Goal: Task Accomplishment & Management: Manage account settings

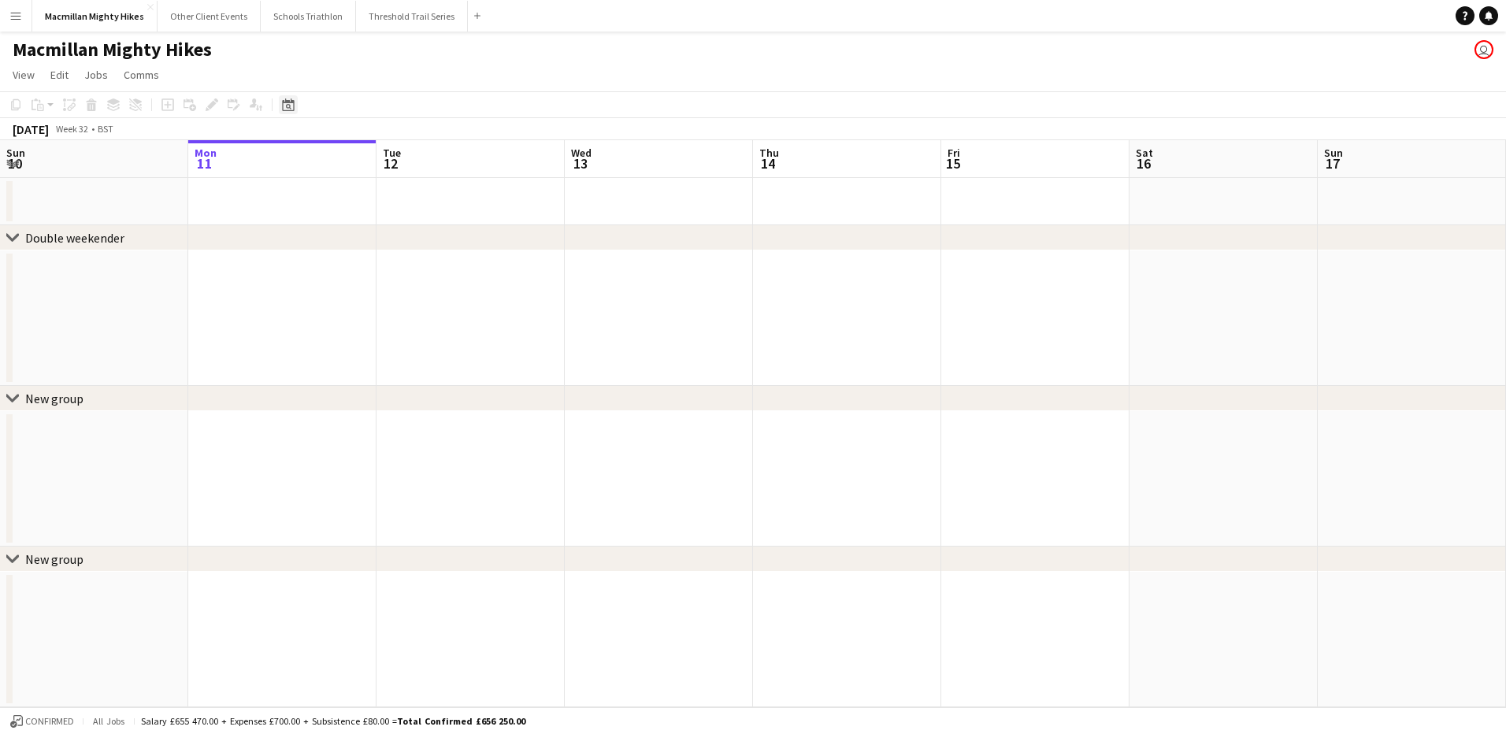
click at [280, 106] on div "Date picker" at bounding box center [288, 104] width 19 height 19
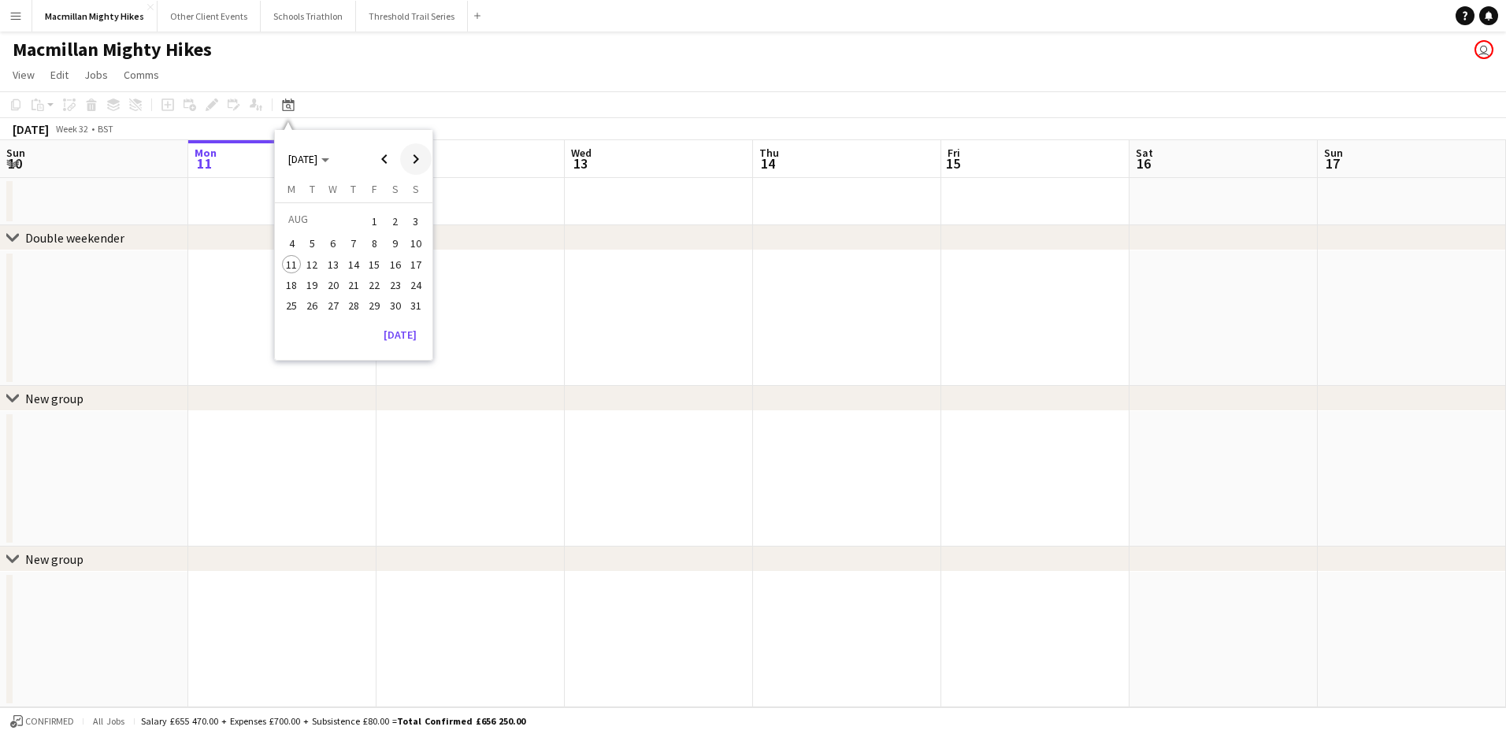
click at [413, 165] on span "Next month" at bounding box center [416, 159] width 32 height 32
click at [398, 306] on span "27" at bounding box center [395, 301] width 19 height 19
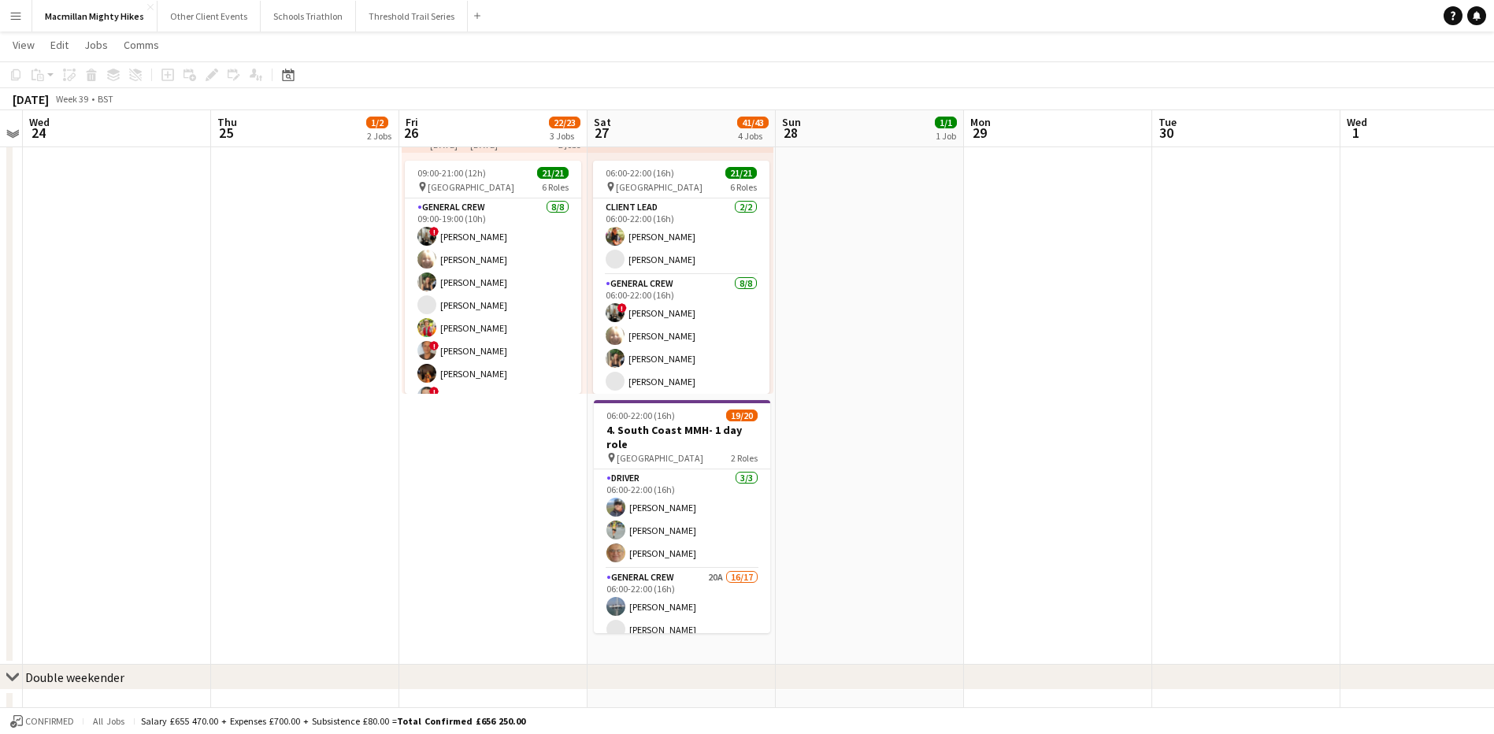
scroll to position [628, 0]
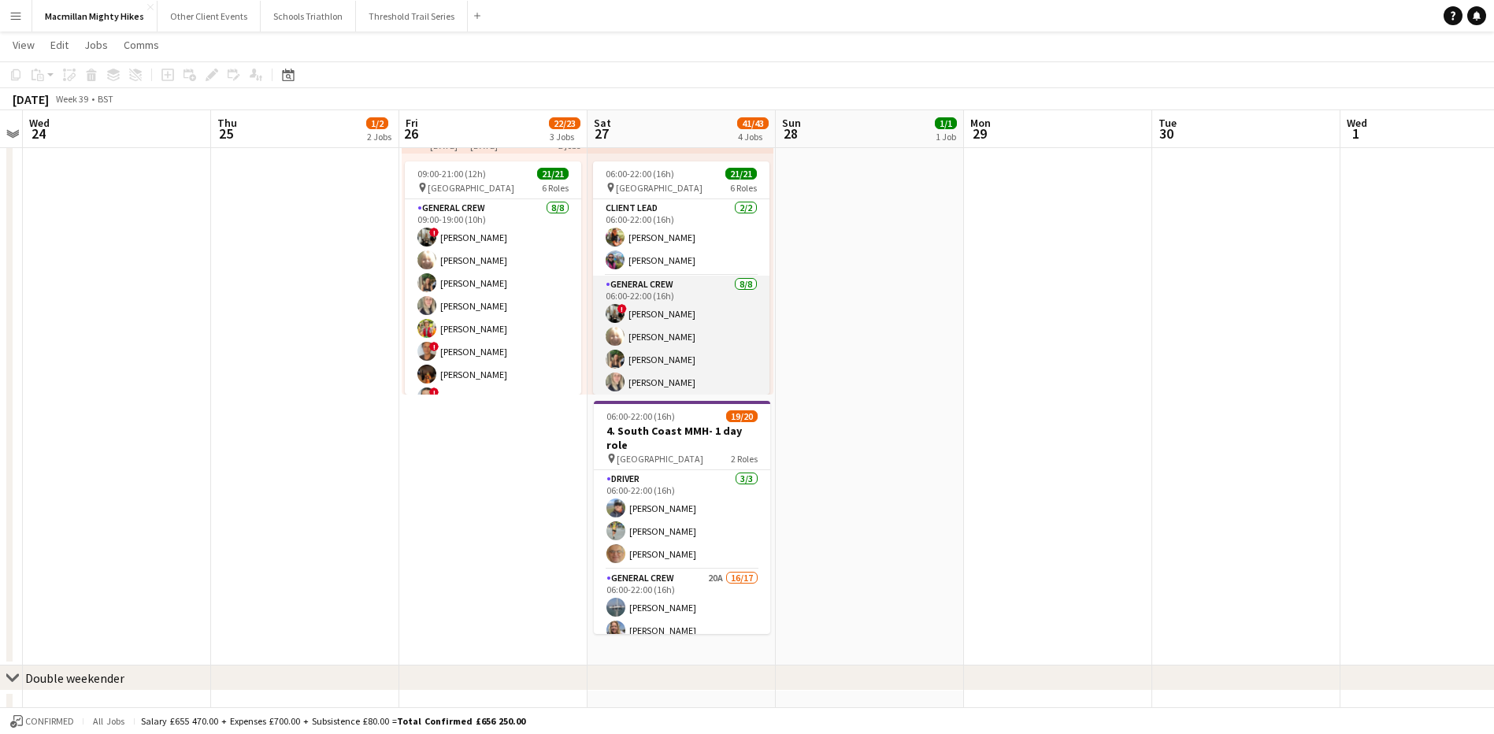
click at [735, 337] on app-card-role "General Crew [DATE] 06:00-22:00 (16h) ! [PERSON_NAME] [PERSON_NAME] [PERSON_NAM…" at bounding box center [681, 382] width 176 height 213
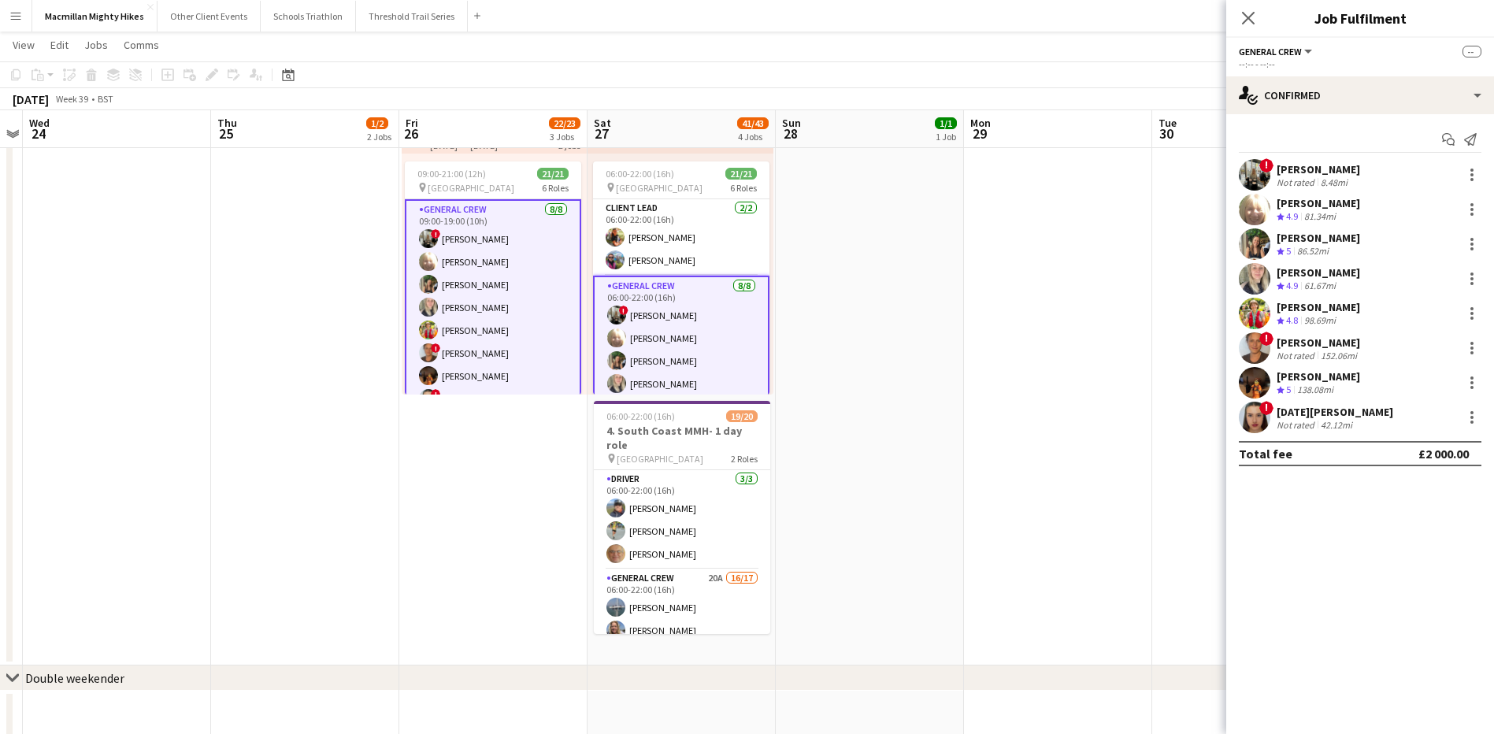
click at [1307, 183] on div "Not rated" at bounding box center [1297, 182] width 41 height 12
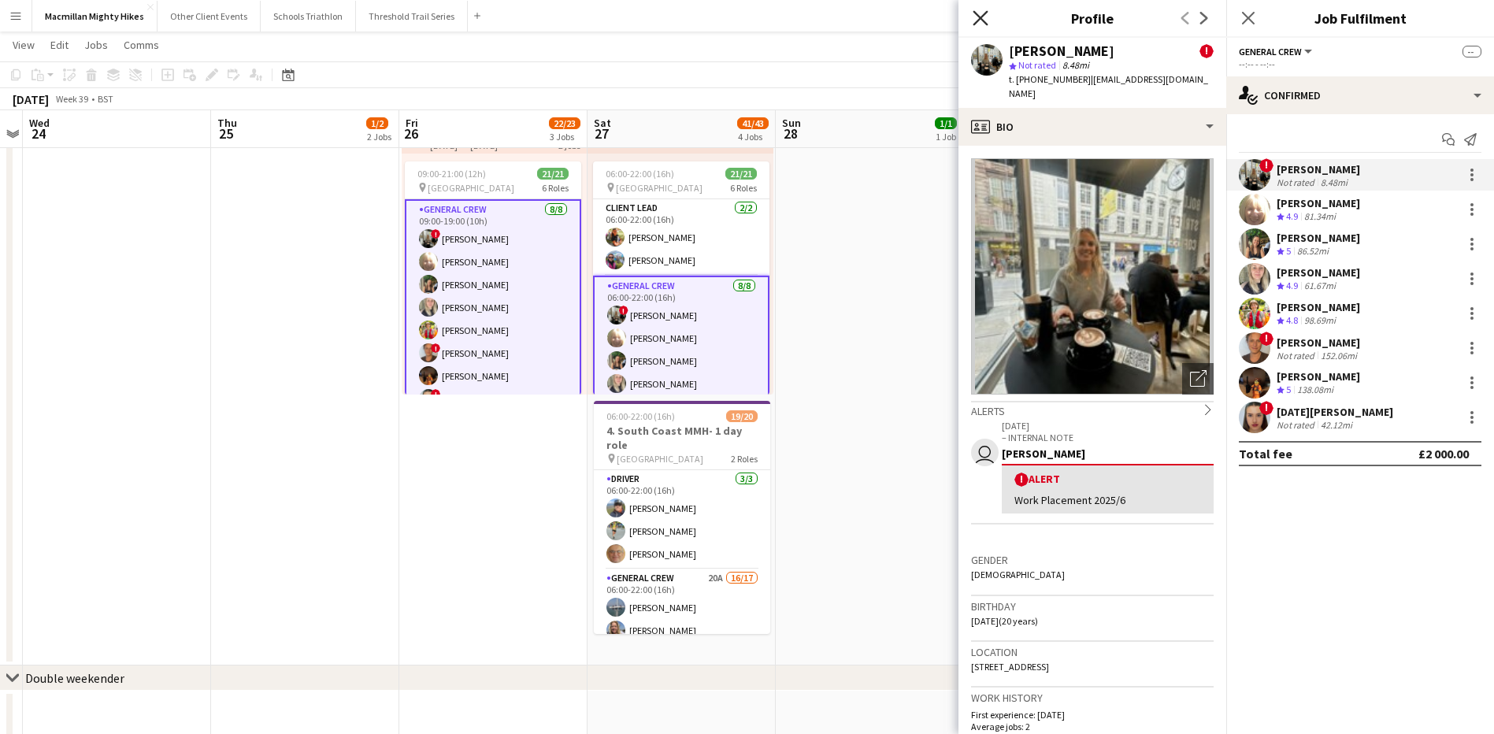
click at [987, 20] on icon "Close pop-in" at bounding box center [980, 17] width 15 height 15
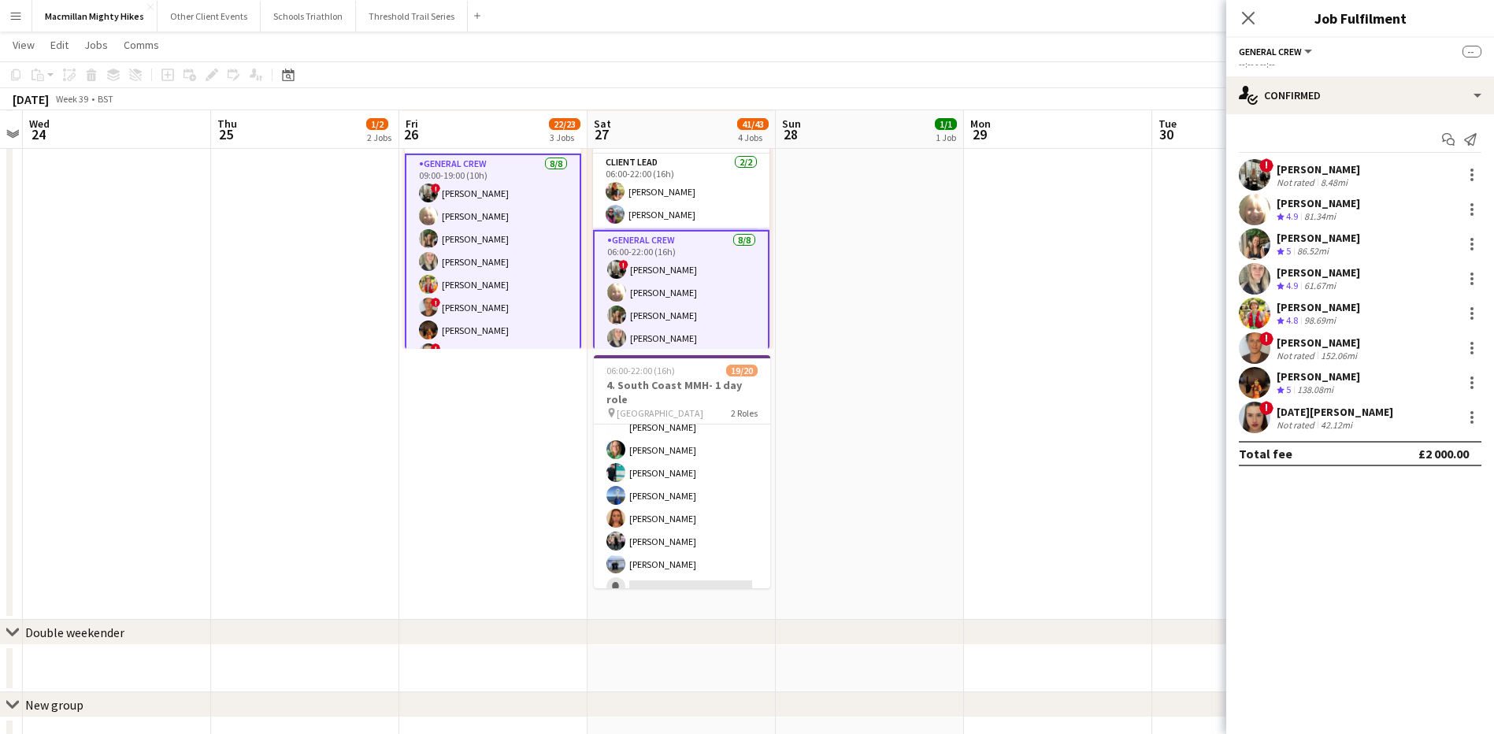
scroll to position [674, 0]
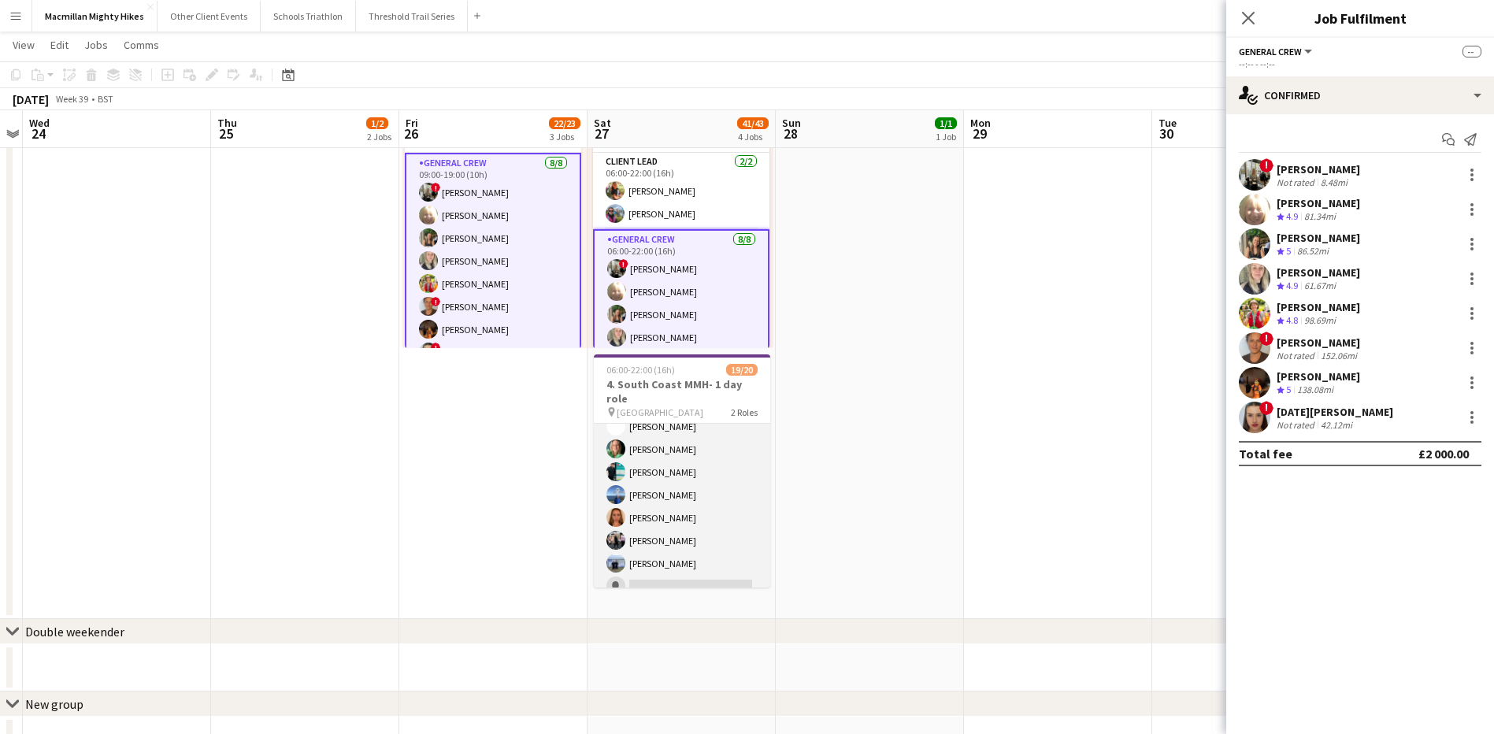
click at [689, 465] on app-card-role "General Crew 20A 16/17 06:00-22:00 (16h) [PERSON_NAME] [PERSON_NAME] [PERSON_NA…" at bounding box center [682, 392] width 176 height 419
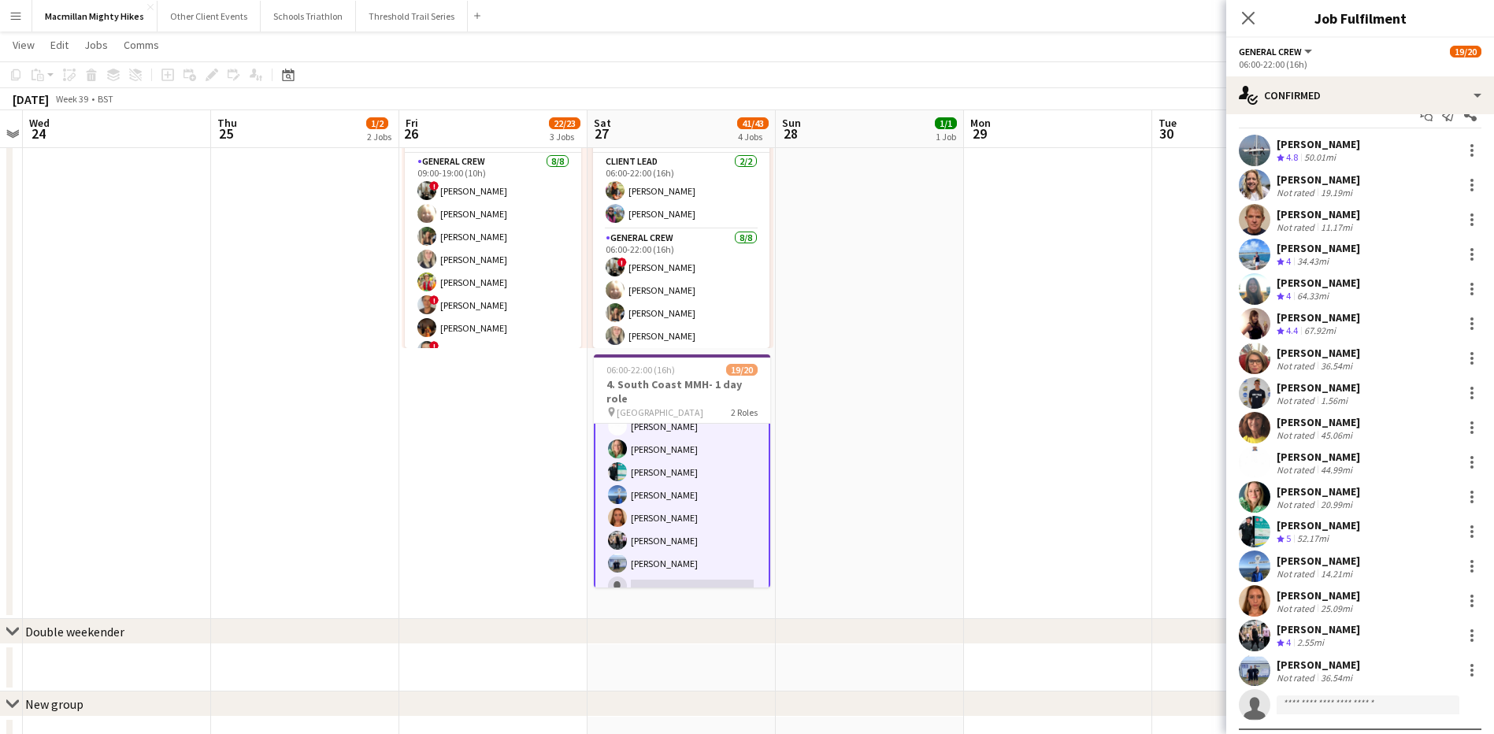
scroll to position [25, 0]
click at [1302, 567] on div "Not rated" at bounding box center [1297, 573] width 41 height 12
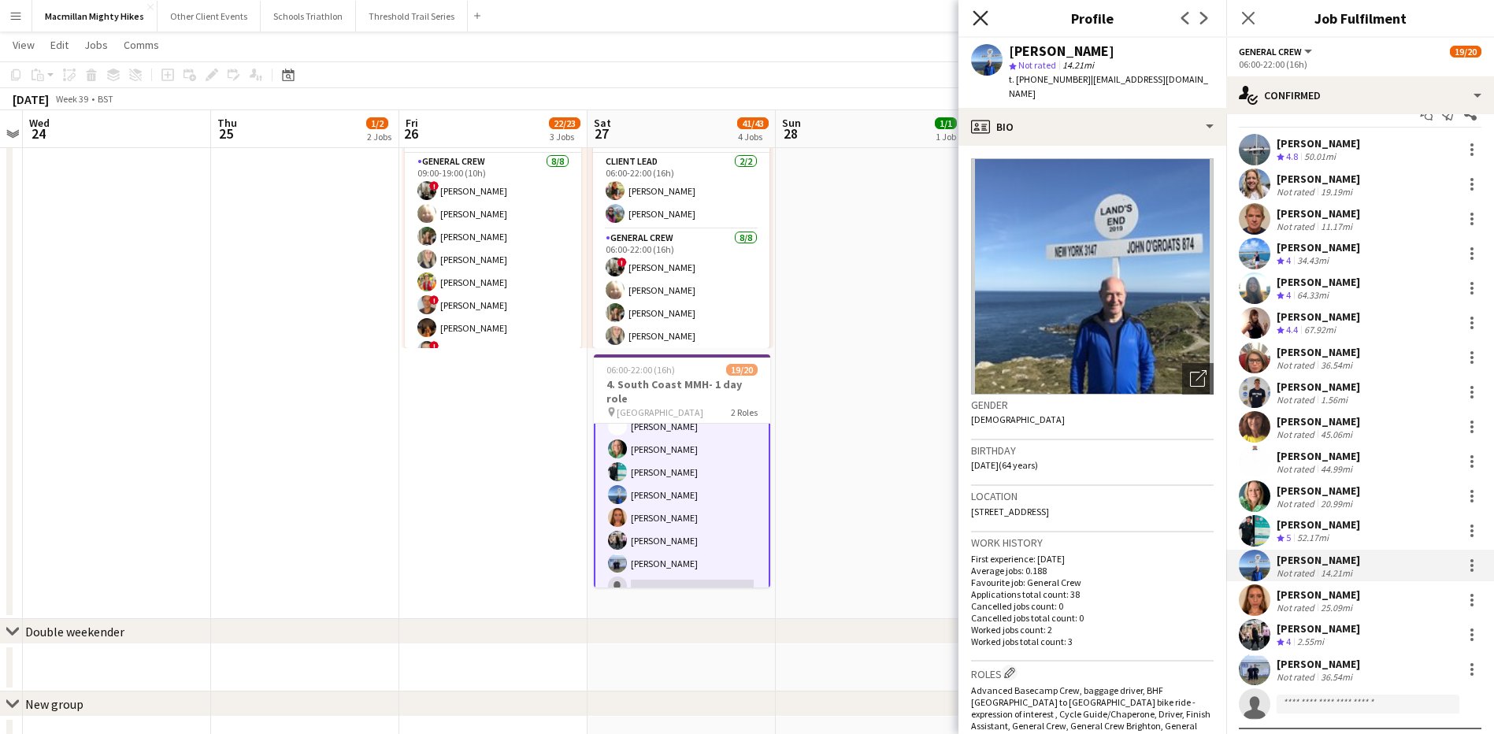
click at [981, 23] on icon "Close pop-in" at bounding box center [980, 17] width 15 height 15
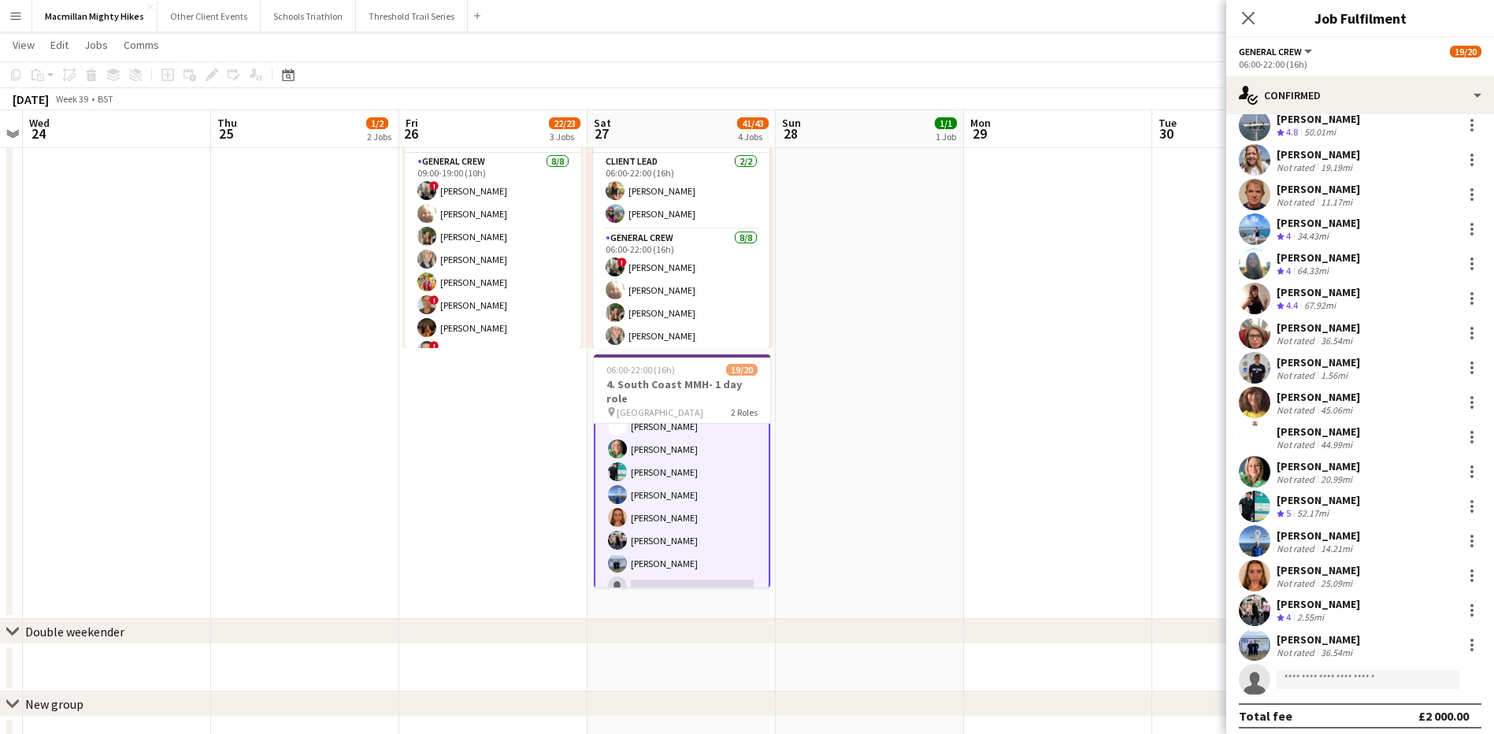
scroll to position [49, 0]
click at [1294, 479] on div "Not rated" at bounding box center [1297, 480] width 41 height 12
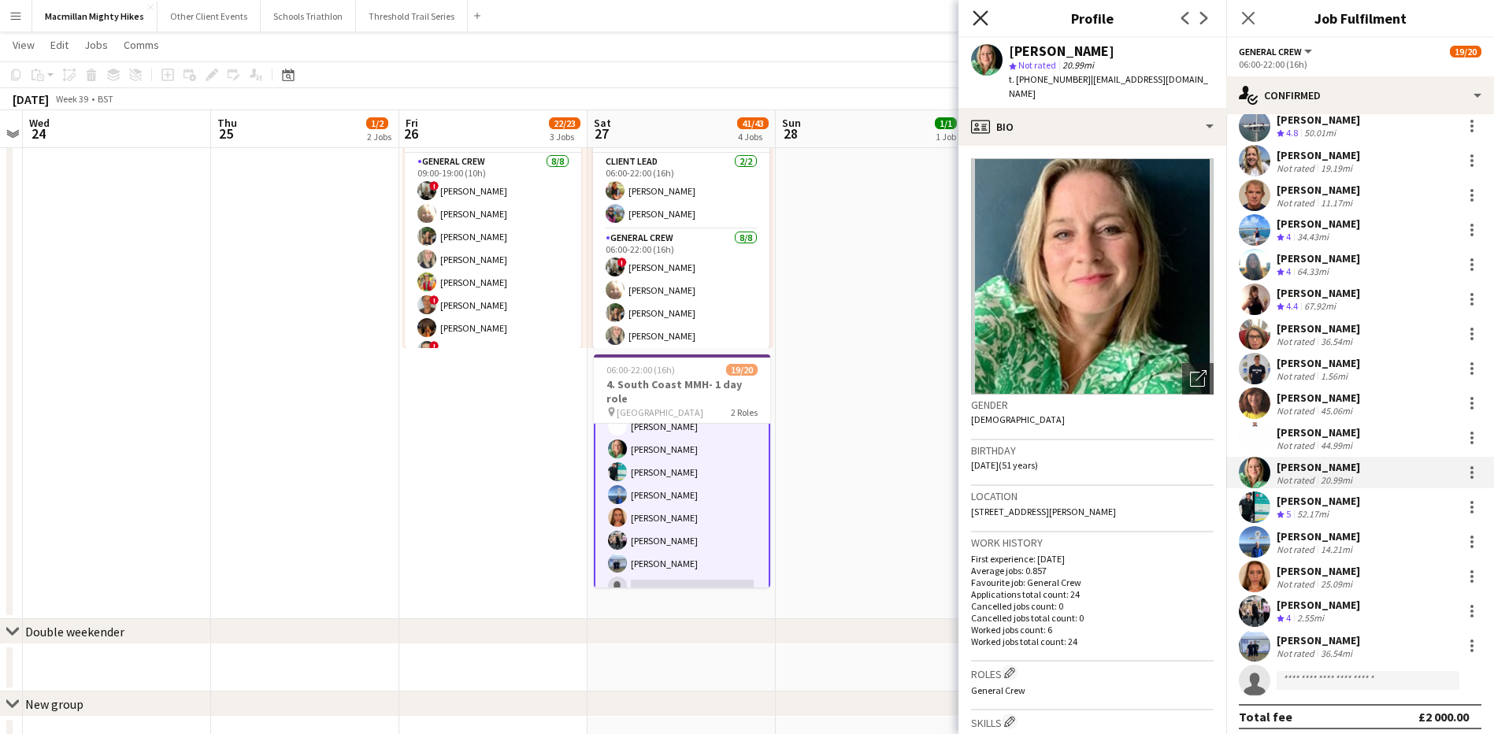
click at [985, 20] on icon "Close pop-in" at bounding box center [980, 17] width 15 height 15
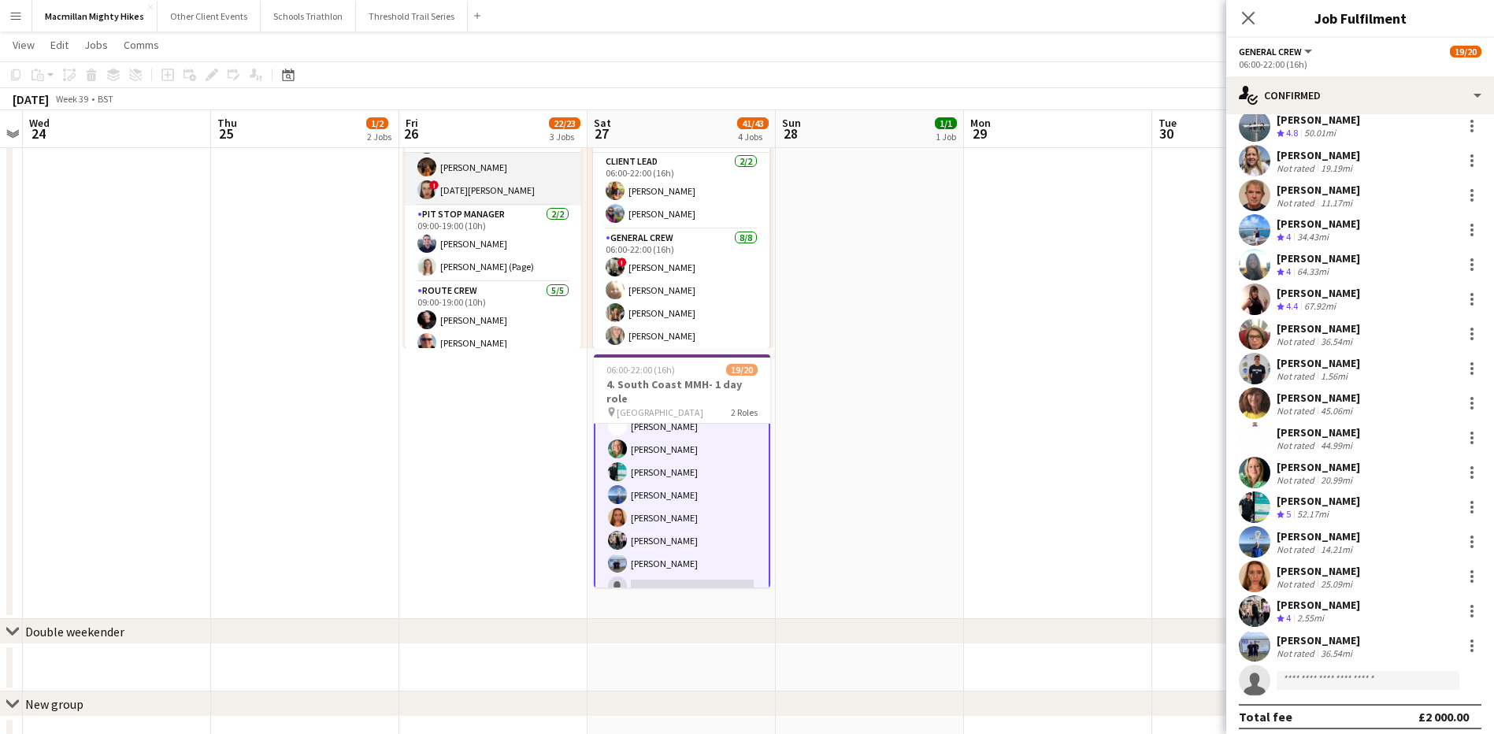
scroll to position [165, 0]
click at [456, 269] on app-card-role "Pit Stop Manager [DATE] 09:00-19:00 (10h) [PERSON_NAME] [PERSON_NAME] (Page)" at bounding box center [493, 240] width 176 height 76
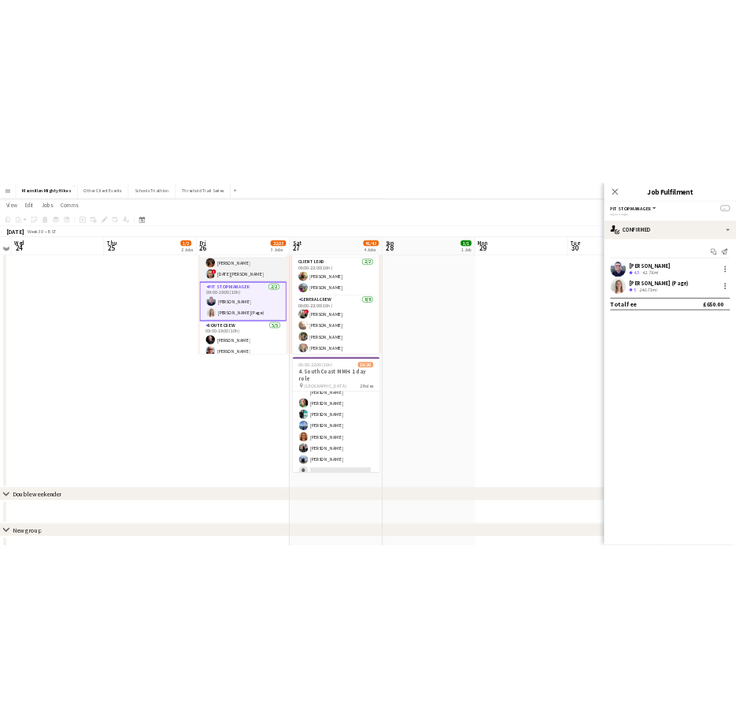
scroll to position [0, 0]
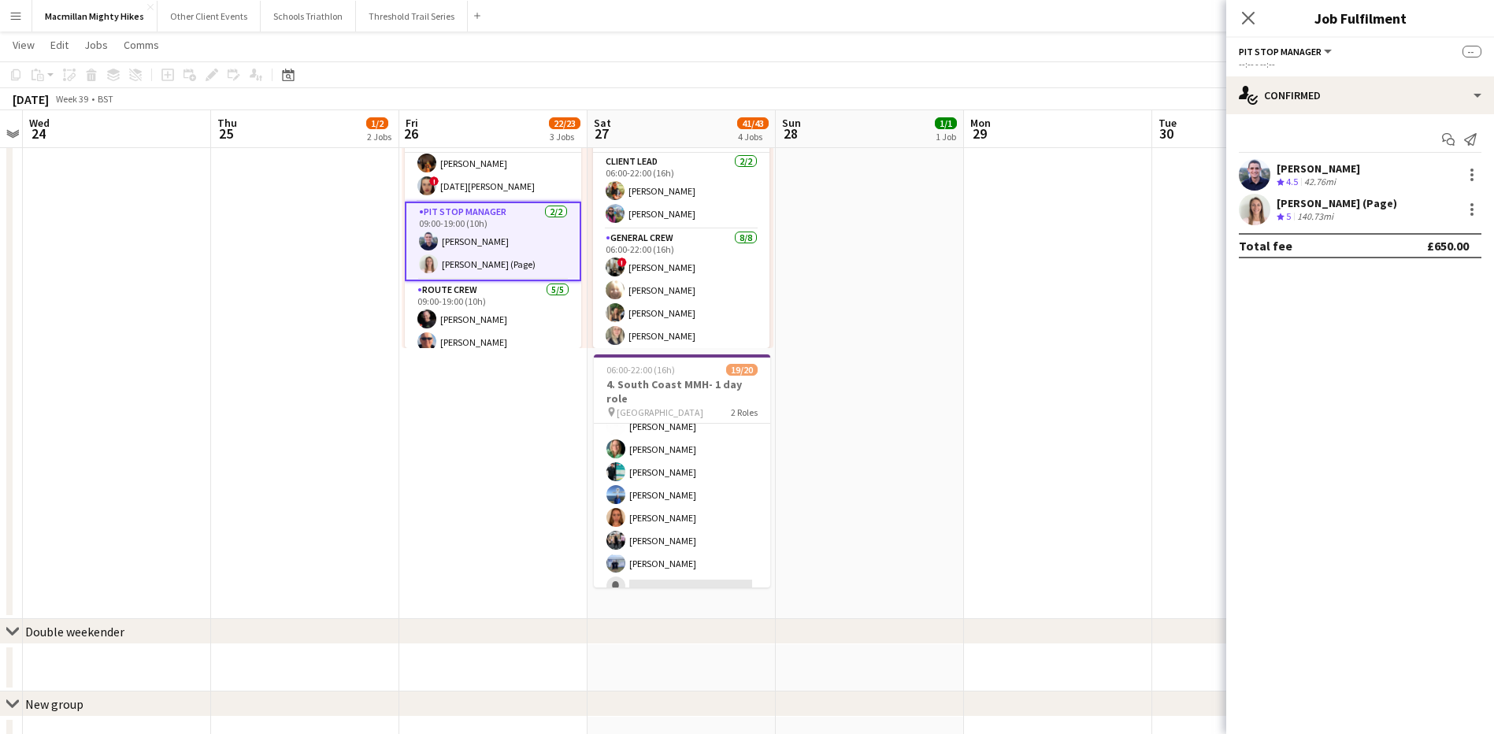
click at [1324, 158] on div "Start chat Send notification [PERSON_NAME] Crew rating 4.5 42.76mi [PERSON_NAME…" at bounding box center [1360, 192] width 268 height 157
click at [1325, 167] on div "[PERSON_NAME]" at bounding box center [1318, 168] width 83 height 14
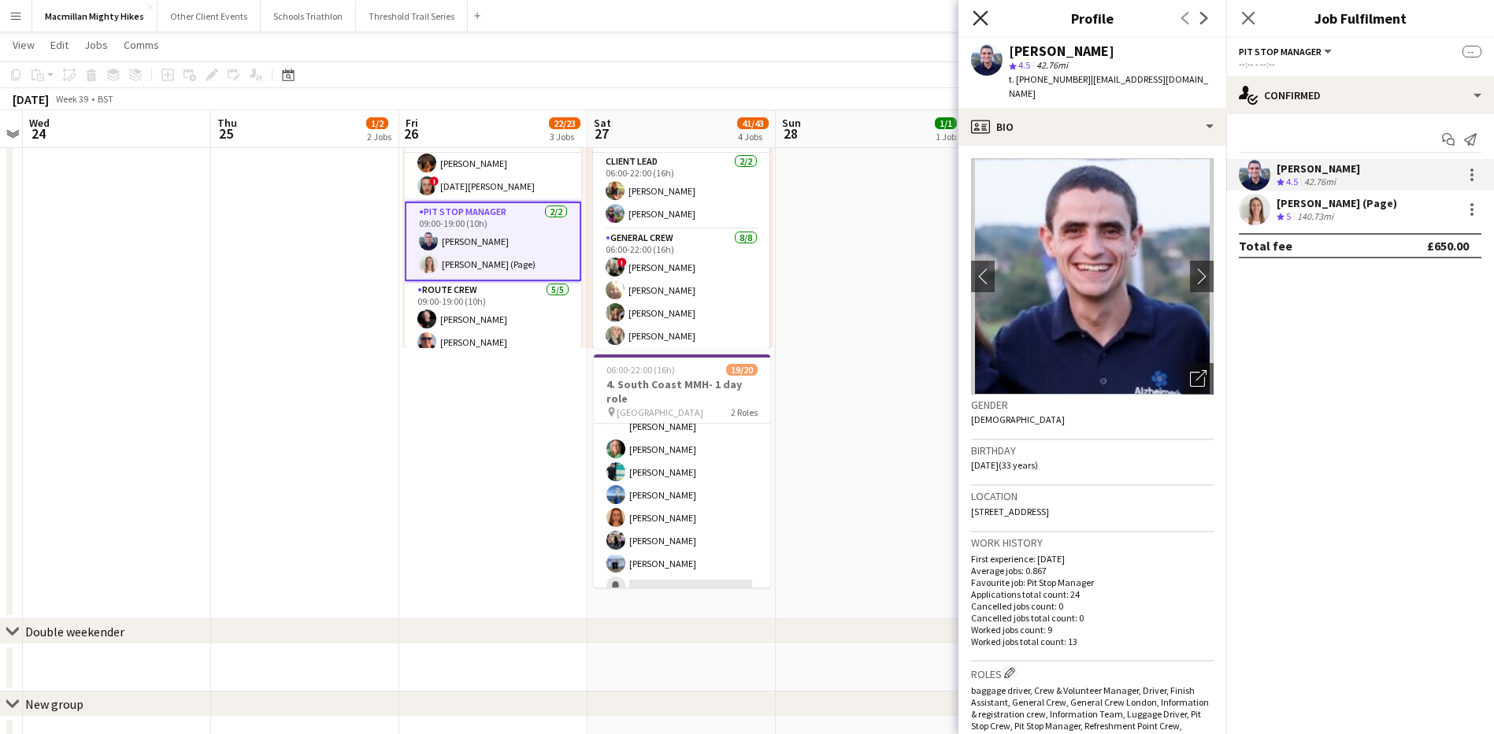
click at [976, 14] on icon at bounding box center [980, 17] width 15 height 15
